Goal: Contribute content: Contribute content

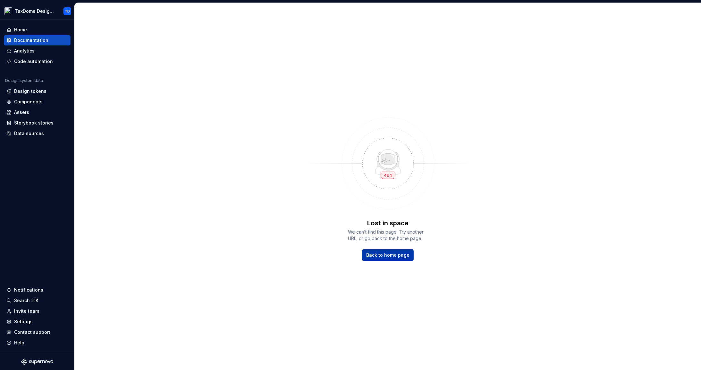
click at [377, 259] on link "Back to home page" at bounding box center [388, 256] width 52 height 12
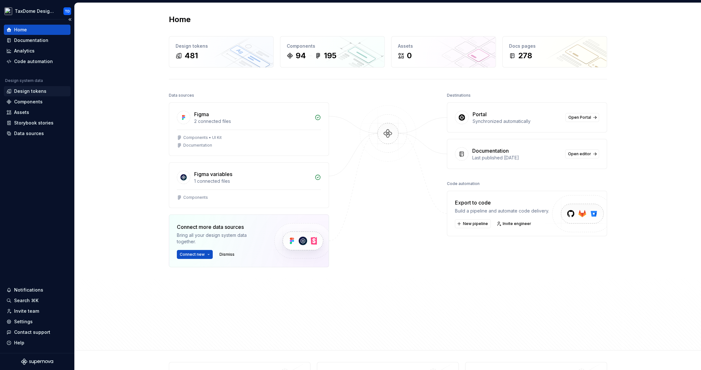
click at [37, 89] on div "Design tokens" at bounding box center [30, 91] width 32 height 6
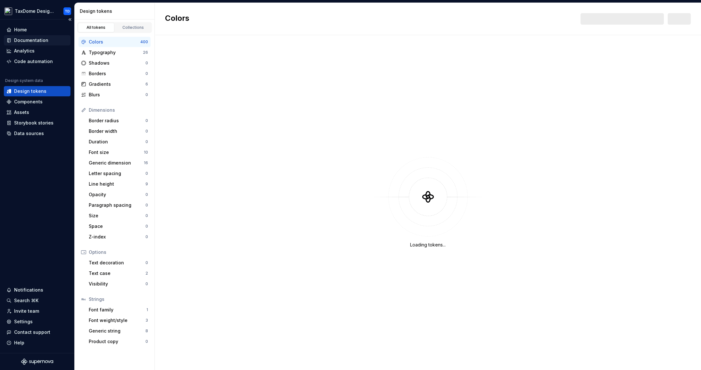
click at [28, 39] on div "Documentation" at bounding box center [31, 40] width 34 height 6
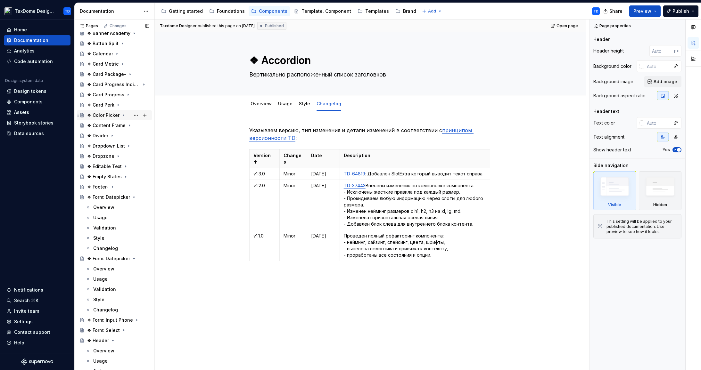
scroll to position [118, 0]
click at [106, 67] on div "❖ Card Metric" at bounding box center [102, 67] width 31 height 6
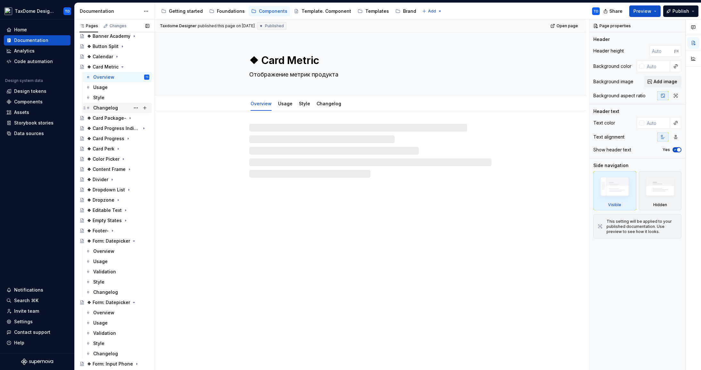
click at [108, 105] on div "Changelog" at bounding box center [105, 108] width 25 height 6
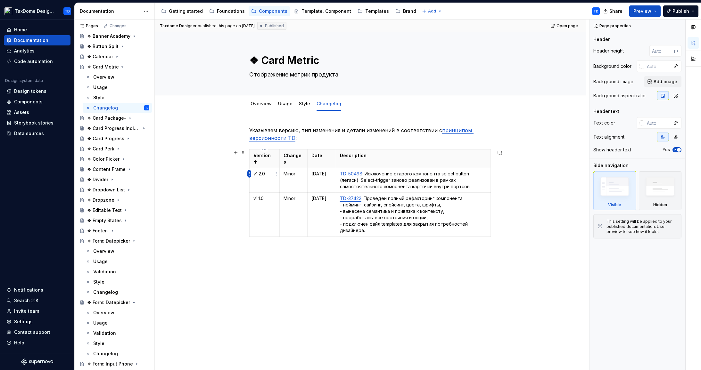
click at [249, 174] on html "TaxDome Design System TD Home Documentation Analytics Code automation Design sy…" at bounding box center [350, 185] width 701 height 370
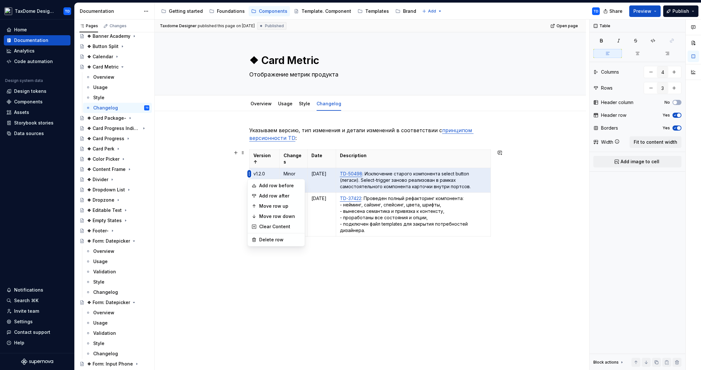
type textarea "*"
click at [264, 187] on div "Add row before" at bounding box center [280, 186] width 42 height 6
type input "4"
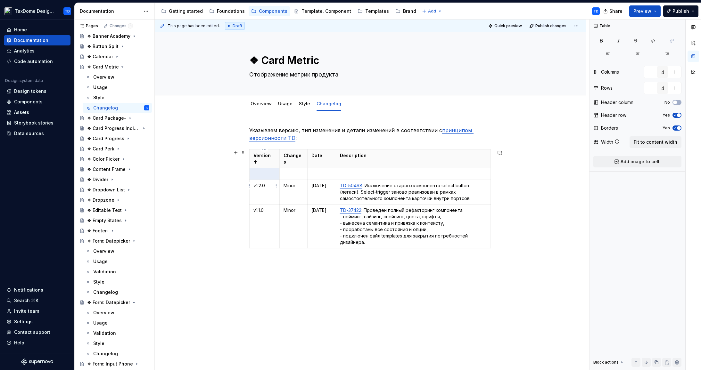
click at [266, 183] on p "v1.2.0" at bounding box center [264, 186] width 22 height 6
drag, startPoint x: 261, startPoint y: 177, endPoint x: 254, endPoint y: 177, distance: 7.4
click at [254, 183] on p "v1.2.0" at bounding box center [264, 186] width 22 height 6
copy p "v1.2.0"
drag, startPoint x: 255, startPoint y: 189, endPoint x: 255, endPoint y: 185, distance: 4.2
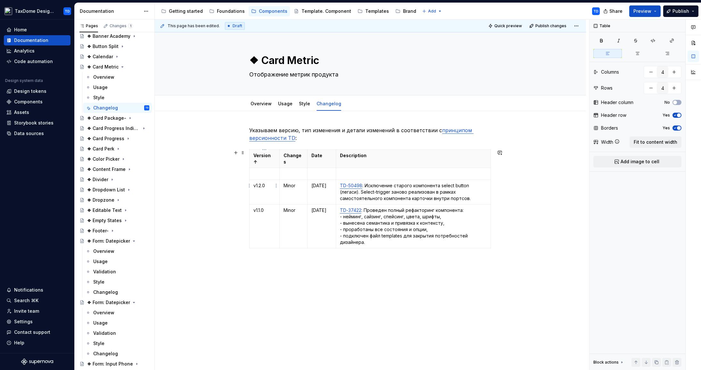
click at [255, 189] on td "v1.2.0" at bounding box center [265, 192] width 30 height 25
click at [255, 171] on p at bounding box center [264, 174] width 22 height 6
paste div
drag, startPoint x: 260, startPoint y: 168, endPoint x: 267, endPoint y: 172, distance: 7.8
click at [261, 171] on p "v1.2.0" at bounding box center [264, 174] width 22 height 6
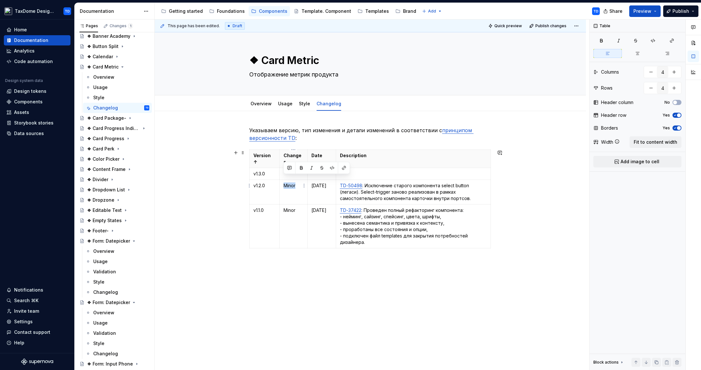
drag, startPoint x: 296, startPoint y: 181, endPoint x: 283, endPoint y: 178, distance: 12.5
click at [283, 183] on p "Minor" at bounding box center [293, 186] width 20 height 6
copy p "Minor"
click at [282, 190] on td "Minor" at bounding box center [293, 192] width 28 height 25
click at [284, 171] on p at bounding box center [293, 174] width 20 height 6
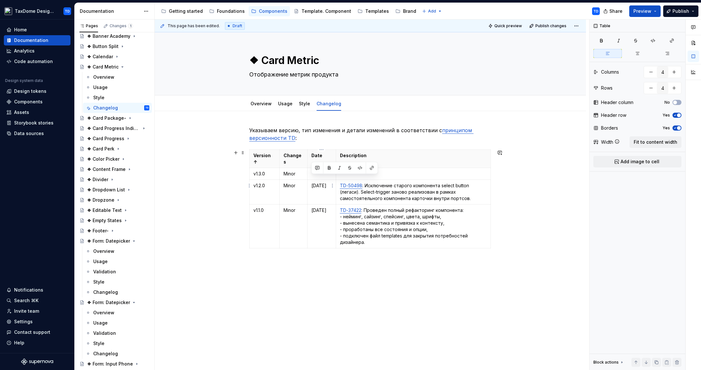
drag, startPoint x: 329, startPoint y: 179, endPoint x: 312, endPoint y: 178, distance: 17.0
click at [312, 183] on p "09.04.25" at bounding box center [321, 186] width 20 height 6
copy p "09.04.25"
click at [310, 168] on td at bounding box center [321, 174] width 29 height 12
drag, startPoint x: 336, startPoint y: 163, endPoint x: 340, endPoint y: 163, distance: 3.2
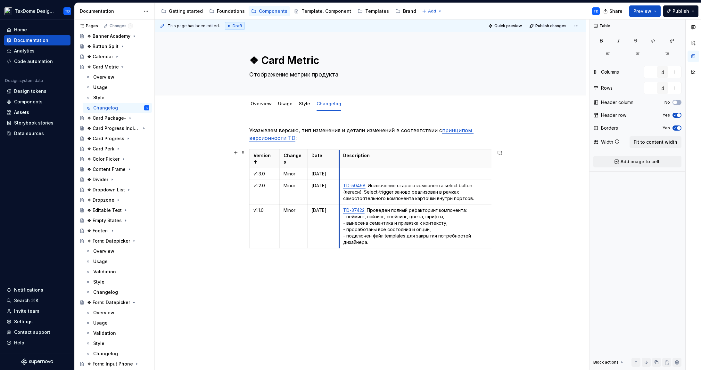
click at [340, 168] on td at bounding box center [416, 174] width 155 height 12
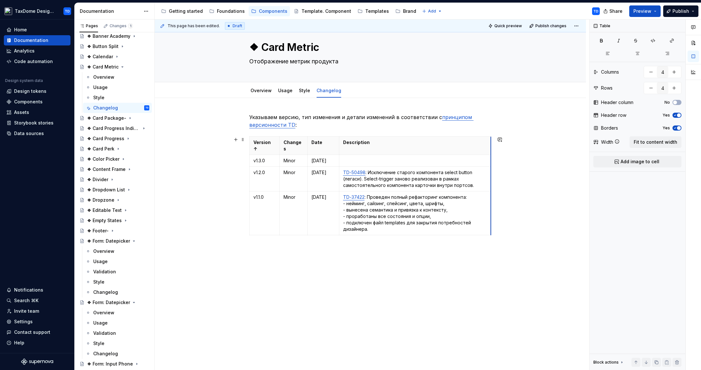
scroll to position [8, 0]
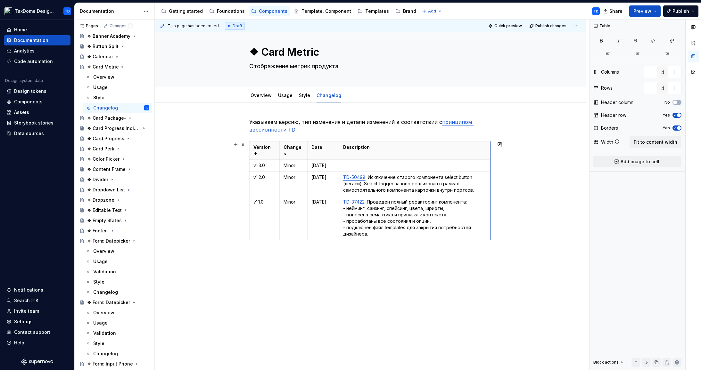
drag, startPoint x: 490, startPoint y: 191, endPoint x: 487, endPoint y: 191, distance: 3.2
click at [326, 162] on p "09.04.25" at bounding box center [323, 165] width 24 height 6
click at [326, 174] on p "09.04.25" at bounding box center [324, 177] width 27 height 6
click at [324, 199] on p "06.11.24" at bounding box center [324, 202] width 27 height 6
click at [323, 199] on p "06.11.24" at bounding box center [324, 202] width 27 height 6
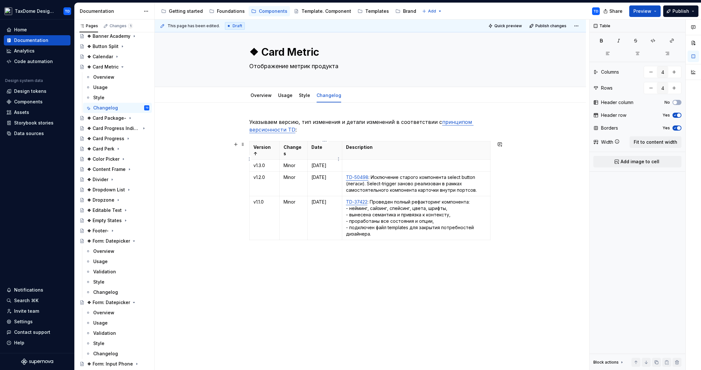
drag, startPoint x: 314, startPoint y: 158, endPoint x: 319, endPoint y: 160, distance: 5.7
click at [314, 162] on p "09.04.2025" at bounding box center [324, 165] width 27 height 6
click at [354, 162] on p at bounding box center [416, 165] width 140 height 6
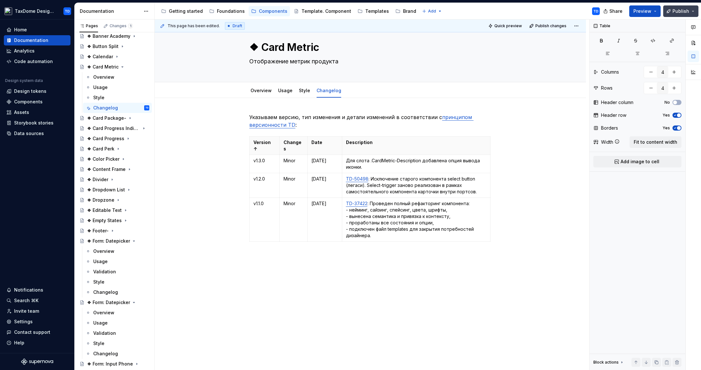
click at [688, 12] on span "Publish" at bounding box center [680, 11] width 17 height 6
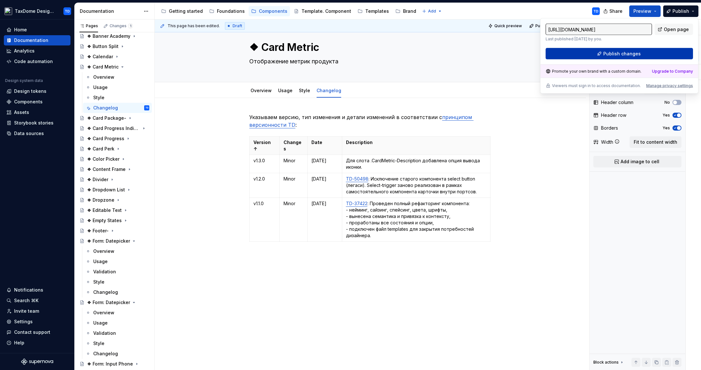
click at [638, 51] on span "Publish changes" at bounding box center [621, 54] width 37 height 6
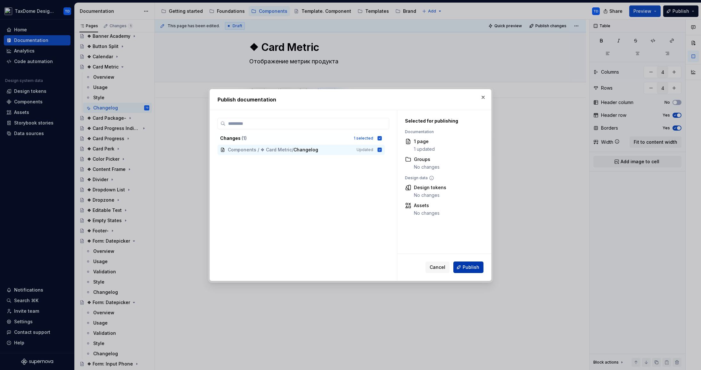
click at [469, 265] on span "Publish" at bounding box center [470, 267] width 17 height 6
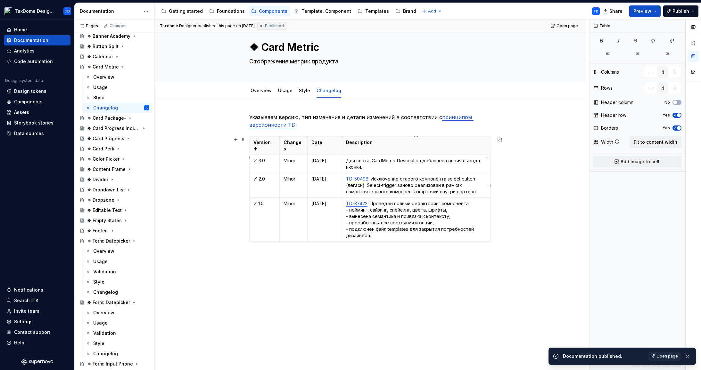
click at [346, 158] on p "Для слота .CardMetric-Description добавлена опция вывода иконки." at bounding box center [416, 164] width 140 height 13
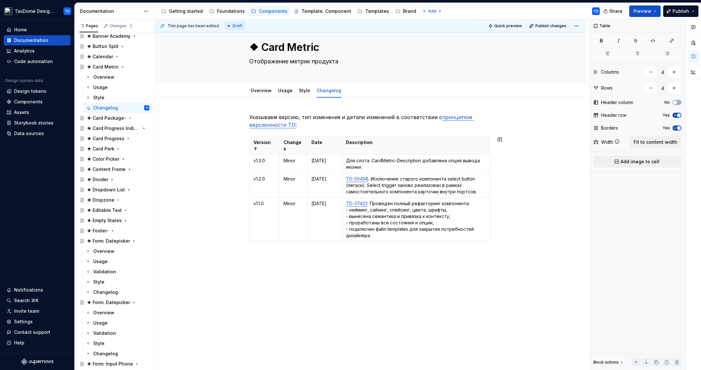
type textarea "*"
click at [405, 143] on button "button" at bounding box center [406, 143] width 9 height 9
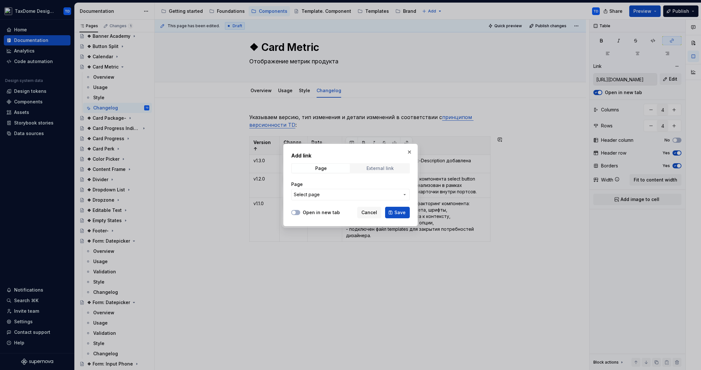
click at [387, 169] on div "External link" at bounding box center [379, 168] width 27 height 5
click at [357, 190] on input "URL" at bounding box center [350, 195] width 119 height 12
paste input "https://taxdome.atlassian.net/browse/TD-65053"
type input "https://taxdome.atlassian.net/browse/TD-65053"
click at [311, 212] on label "Open in new tab" at bounding box center [321, 212] width 37 height 6
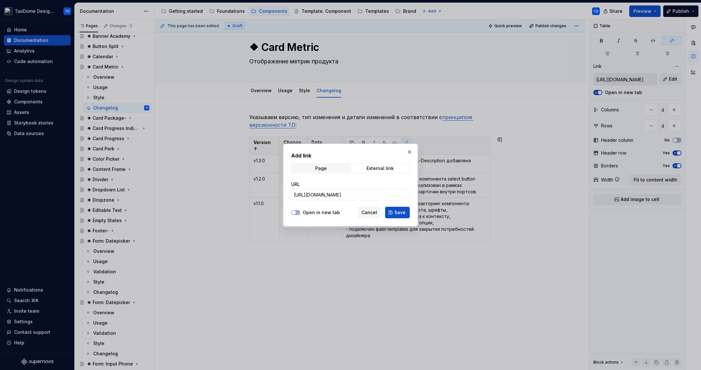
click at [300, 212] on button "Open in new tab" at bounding box center [295, 212] width 9 height 5
drag, startPoint x: 406, startPoint y: 215, endPoint x: 419, endPoint y: 207, distance: 14.9
click at [406, 215] on button "Save" at bounding box center [397, 213] width 25 height 12
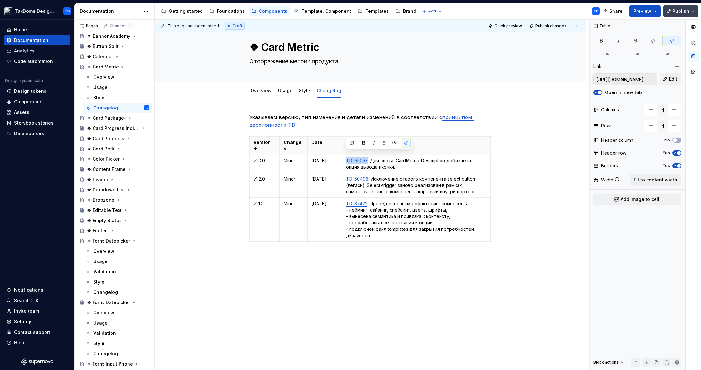
click at [687, 10] on span "Publish" at bounding box center [680, 11] width 17 height 6
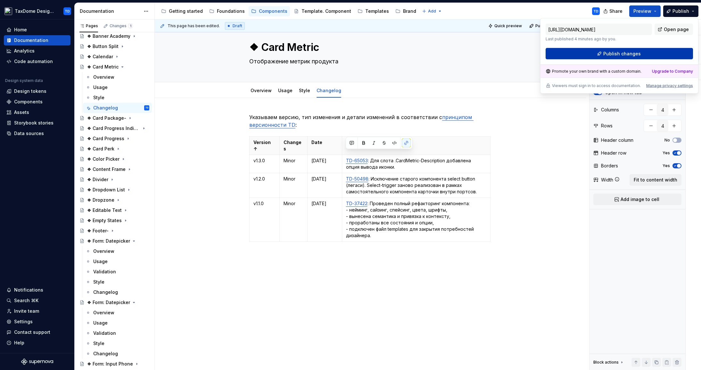
click at [639, 53] on span "Publish changes" at bounding box center [621, 54] width 37 height 6
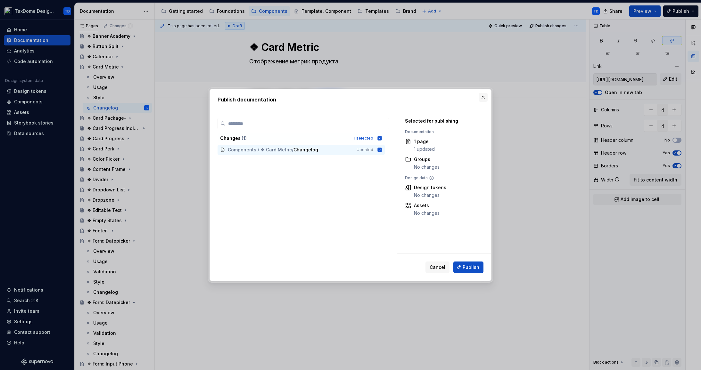
click at [484, 96] on button "button" at bounding box center [483, 97] width 9 height 9
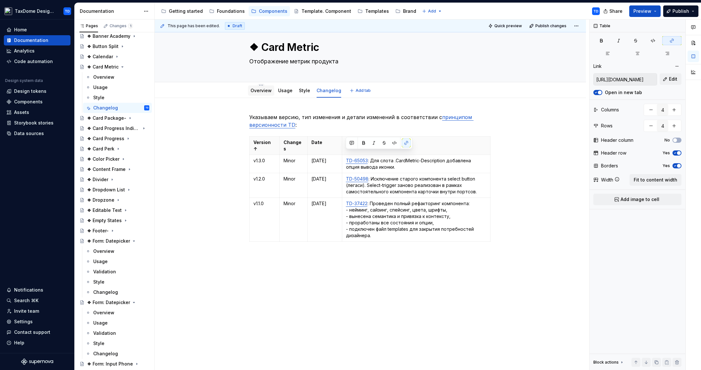
click at [263, 90] on link "Overview" at bounding box center [260, 90] width 21 height 5
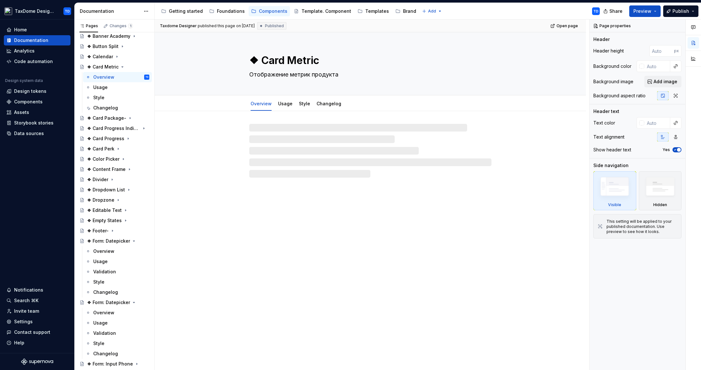
type textarea "*"
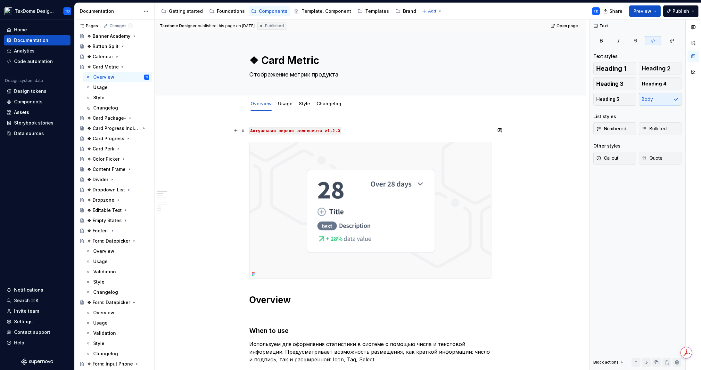
drag, startPoint x: 332, startPoint y: 131, endPoint x: 388, endPoint y: 168, distance: 66.1
click at [332, 131] on code "Aктуальная версия компонента v1.2.0" at bounding box center [295, 130] width 92 height 7
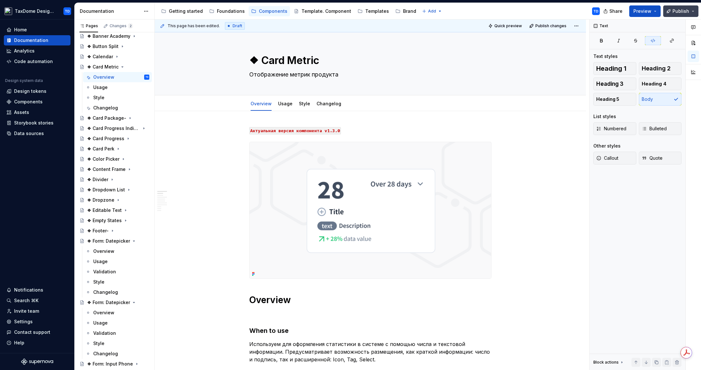
click at [682, 10] on span "Publish" at bounding box center [680, 11] width 17 height 6
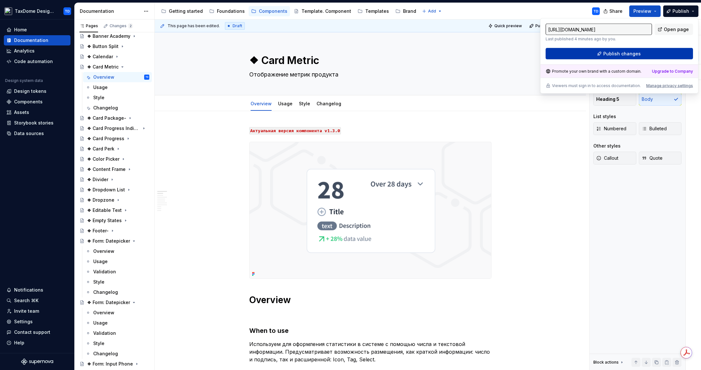
click at [634, 53] on span "Publish changes" at bounding box center [621, 54] width 37 height 6
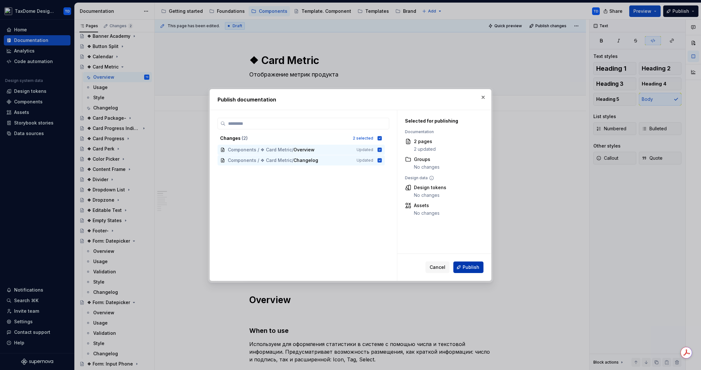
click at [468, 267] on span "Publish" at bounding box center [470, 267] width 17 height 6
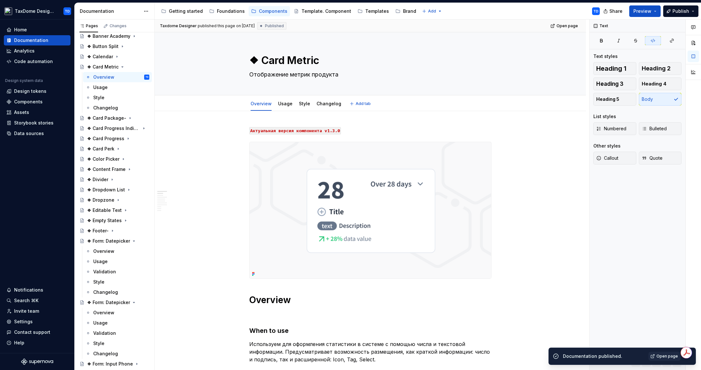
type textarea "*"
